Goal: Transaction & Acquisition: Purchase product/service

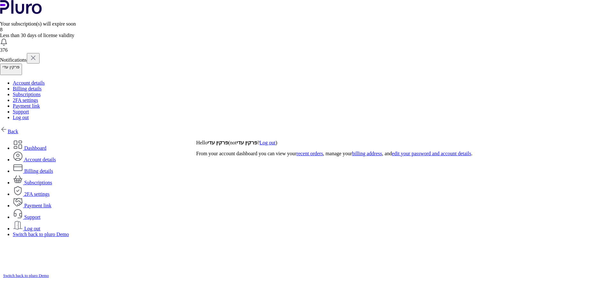
click at [8, 125] on img at bounding box center [4, 129] width 8 height 8
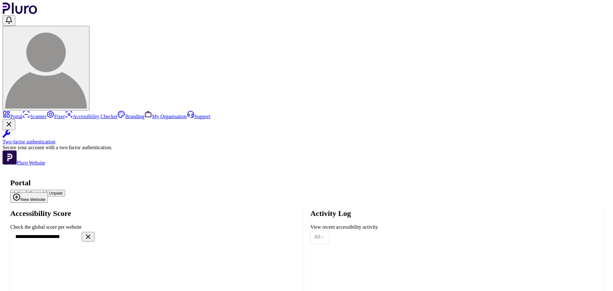
click at [46, 190] on button "Expired" at bounding box center [36, 193] width 19 height 7
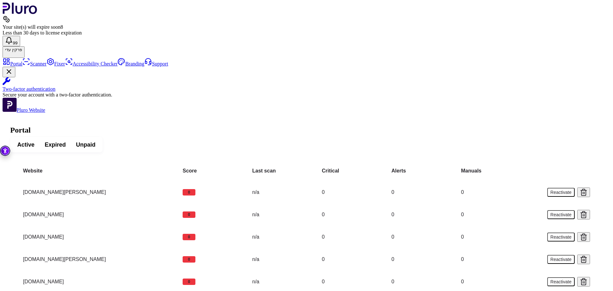
scroll to position [540, 0]
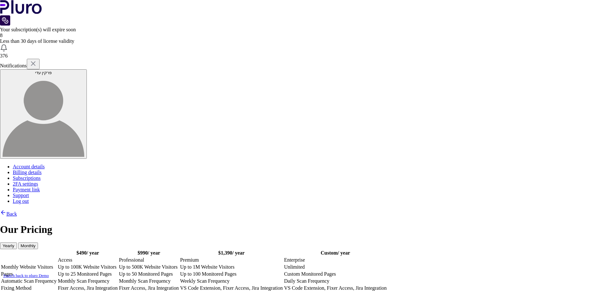
click at [118, 264] on td "Up to 100K Website Visitors" at bounding box center [87, 267] width 61 height 6
click at [118, 271] on td "Up to 25 Monitored Pages" at bounding box center [87, 274] width 61 height 6
drag, startPoint x: 212, startPoint y: 251, endPoint x: 225, endPoint y: 250, distance: 13.1
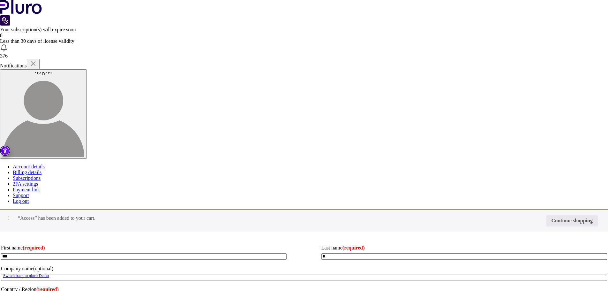
click at [0, 0] on p "Coupon:" at bounding box center [0, 0] width 0 height 0
click at [0, 0] on input "Coupon:" at bounding box center [0, 0] width 0 height 0
type input "********"
click at [0, 0] on button "Apply coupon" at bounding box center [0, 0] width 0 height 0
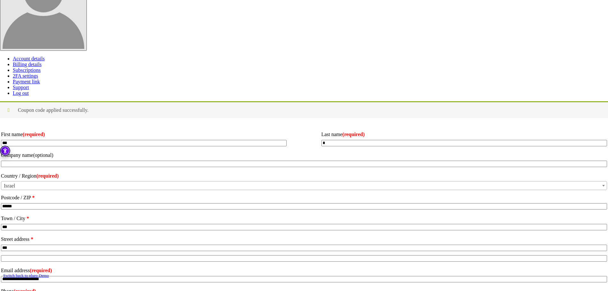
scroll to position [128, 0]
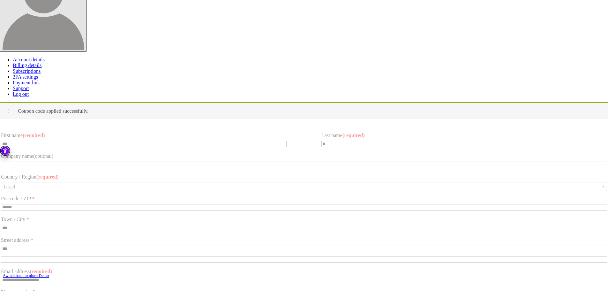
scroll to position [96, 0]
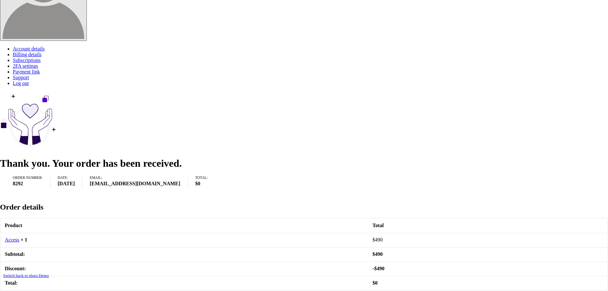
scroll to position [178, 0]
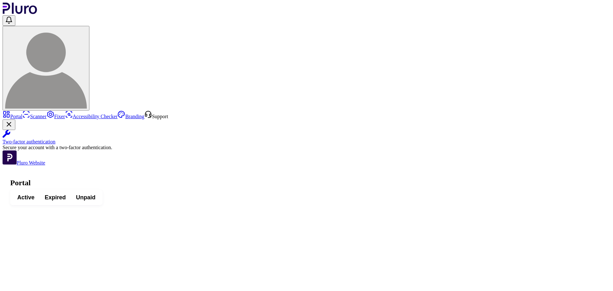
drag, startPoint x: 112, startPoint y: 53, endPoint x: 163, endPoint y: 51, distance: 51.1
click at [34, 193] on span "Active" at bounding box center [25, 197] width 17 height 8
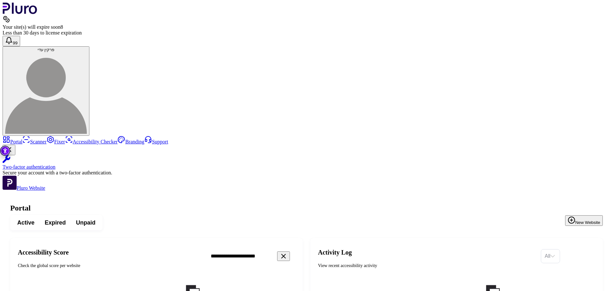
click at [300, 249] on input "**********" at bounding box center [261, 255] width 110 height 13
paste input "Search"
type input "**********"
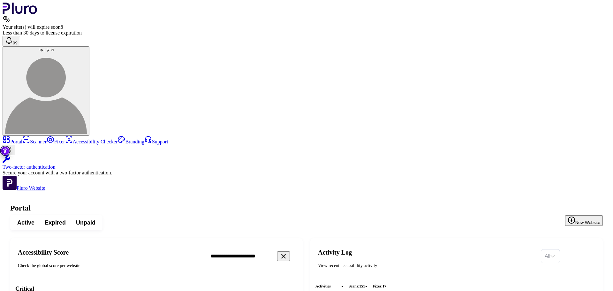
click at [66, 219] on span "Expired" at bounding box center [55, 223] width 21 height 8
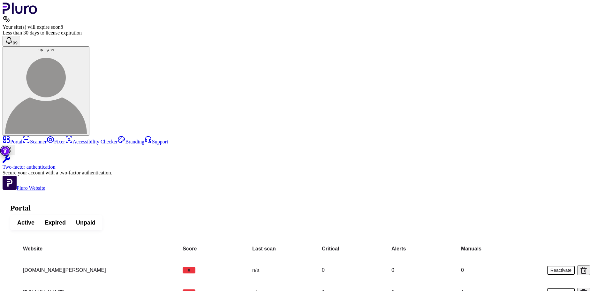
scroll to position [520, 0]
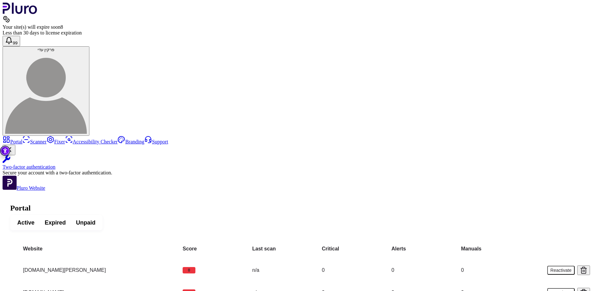
drag, startPoint x: 170, startPoint y: 264, endPoint x: 169, endPoint y: 250, distance: 14.8
drag, startPoint x: 188, startPoint y: 241, endPoint x: 104, endPoint y: 243, distance: 84.3
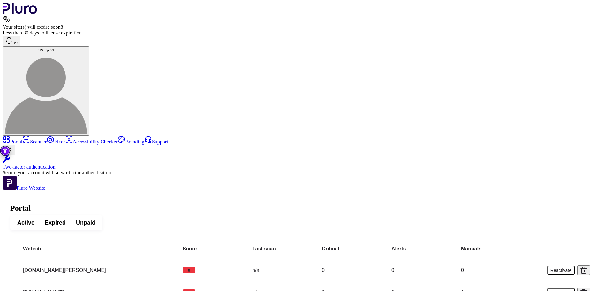
copy td "icl-growingsolutions.com/fr-fr"
drag, startPoint x: 162, startPoint y: 264, endPoint x: 93, endPoint y: 260, distance: 68.7
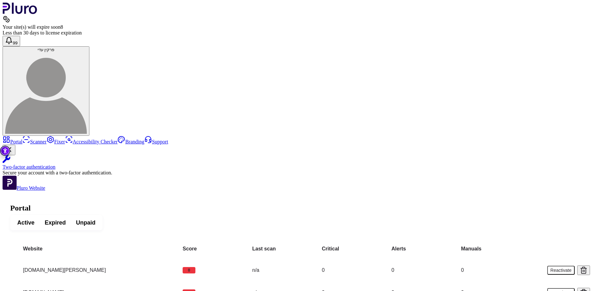
copy td "icl-growingsolutions.com/en-gb"
